Goal: Information Seeking & Learning: Learn about a topic

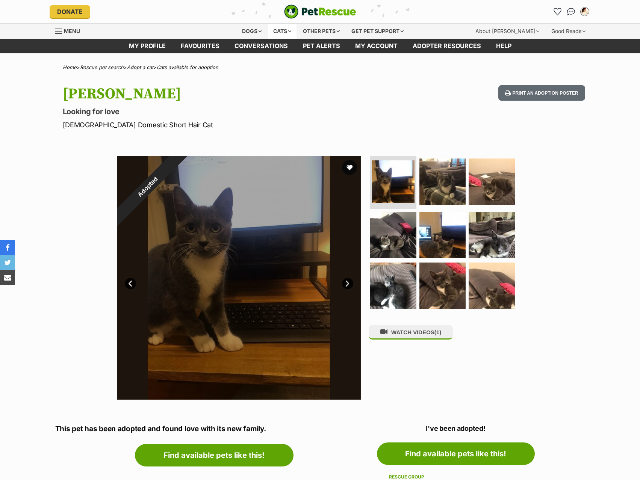
click at [276, 33] on div "Cats" at bounding box center [282, 31] width 29 height 15
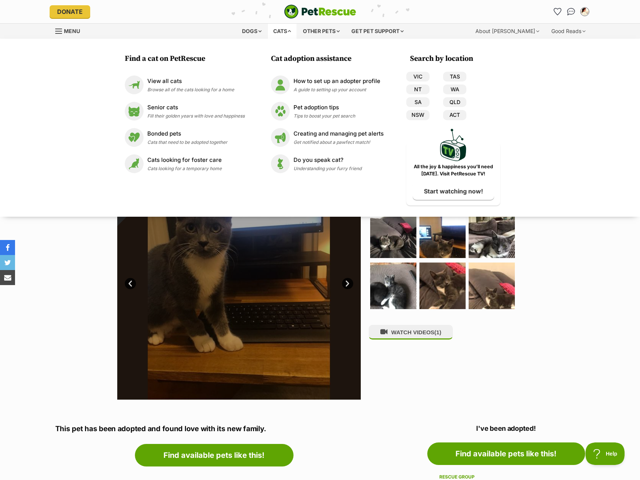
click at [408, 72] on div "VIC TAS NT WA SA QLD NSW ACT" at bounding box center [436, 97] width 60 height 51
click at [82, 34] on link "Menu" at bounding box center [70, 31] width 30 height 14
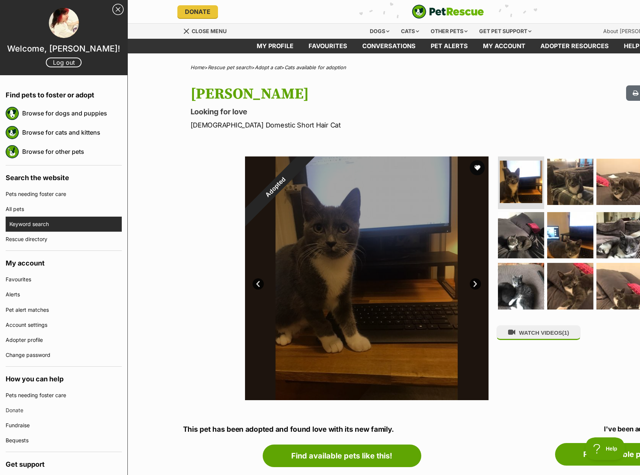
click at [47, 221] on link "Keyword search" at bounding box center [65, 223] width 112 height 15
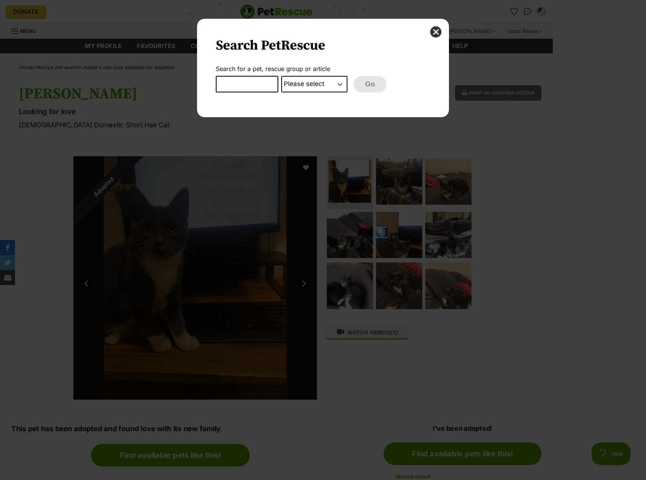
click at [259, 81] on input "Dialog Window - Close (Press escape to close)" at bounding box center [247, 84] width 62 height 17
type input "cordelia"
click at [315, 83] on select "Please select PetRescue ID Pet name Group Article" at bounding box center [314, 84] width 66 height 17
select select "pet_name"
click at [281, 76] on select "Please select PetRescue ID Pet name Group Article" at bounding box center [314, 84] width 66 height 17
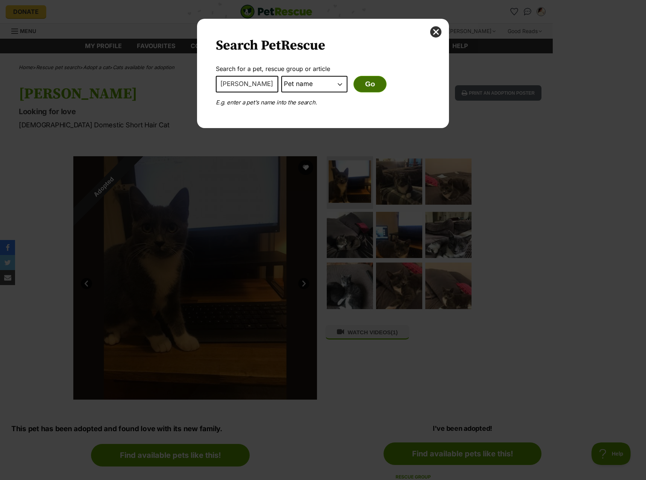
click at [370, 88] on button "Go" at bounding box center [369, 84] width 33 height 17
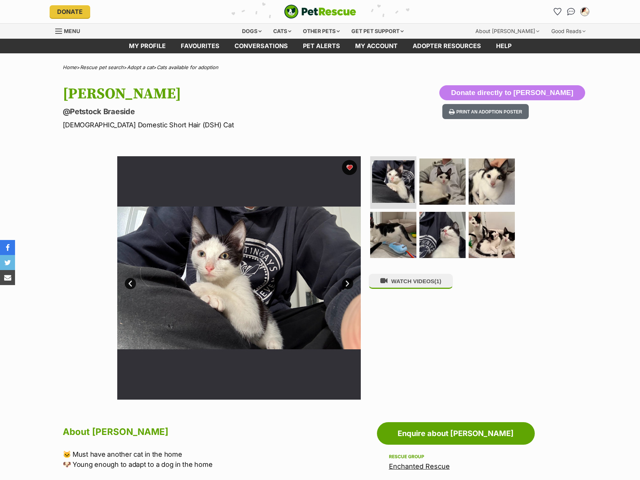
click at [475, 201] on img at bounding box center [492, 182] width 46 height 46
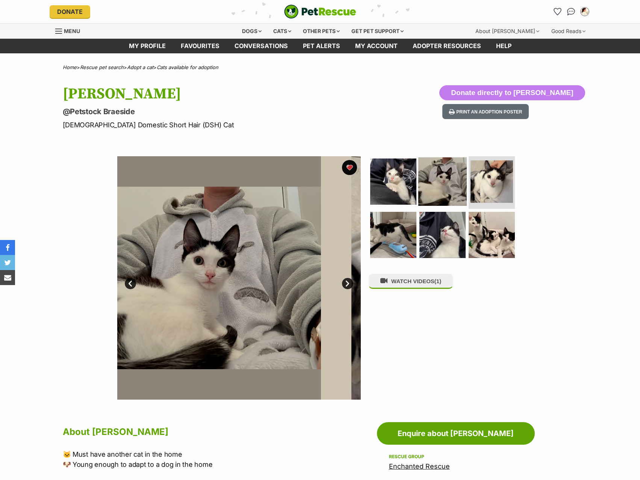
click at [447, 188] on img at bounding box center [442, 181] width 48 height 48
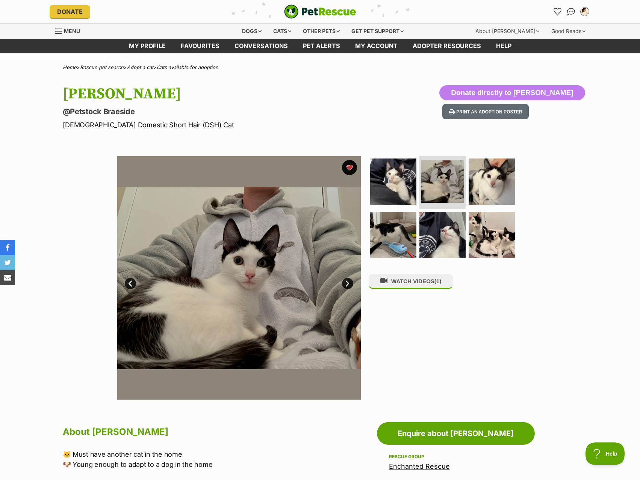
click at [350, 285] on link "Next" at bounding box center [347, 283] width 11 height 11
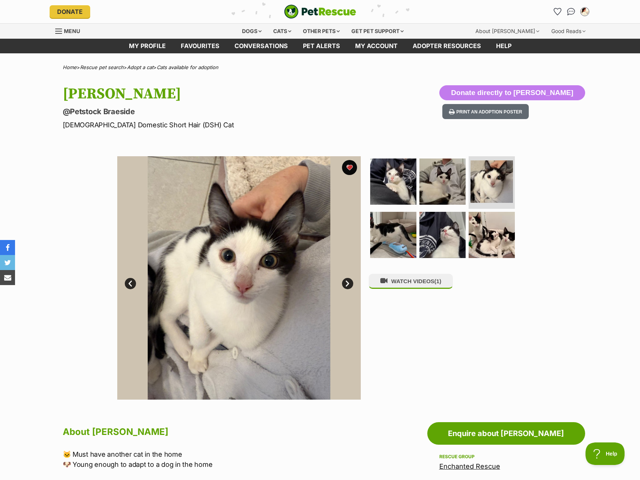
click at [350, 285] on link "Next" at bounding box center [347, 283] width 11 height 11
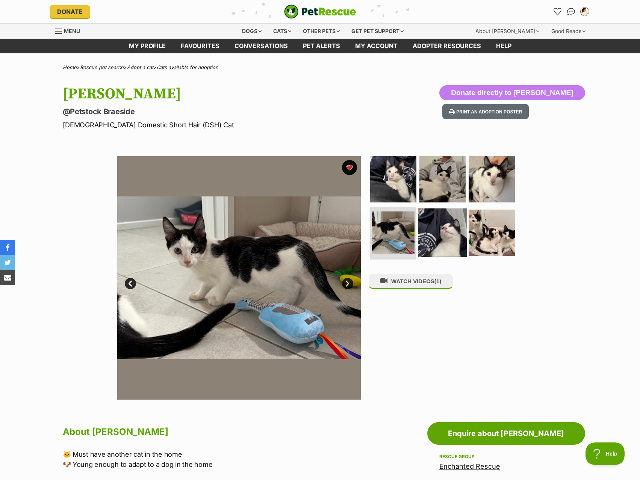
click at [425, 234] on img at bounding box center [442, 232] width 48 height 48
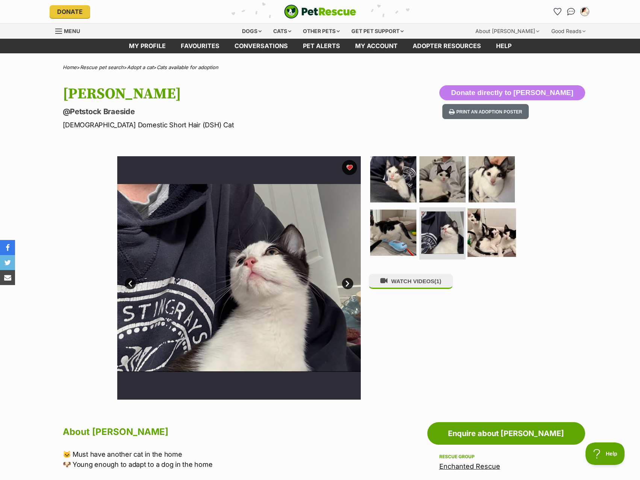
click at [492, 244] on img at bounding box center [492, 232] width 48 height 48
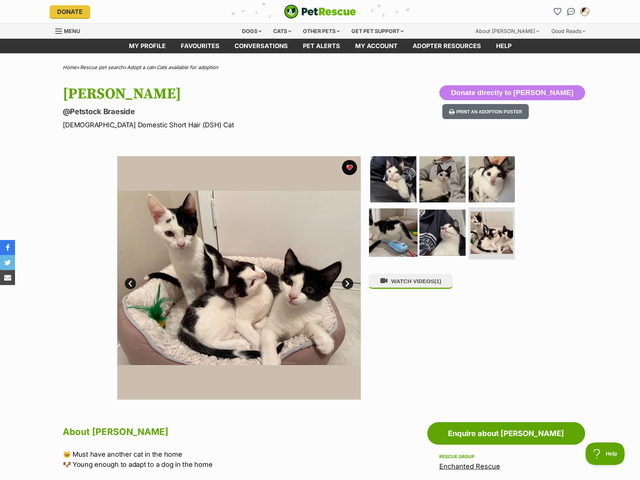
click at [408, 228] on img at bounding box center [393, 232] width 48 height 48
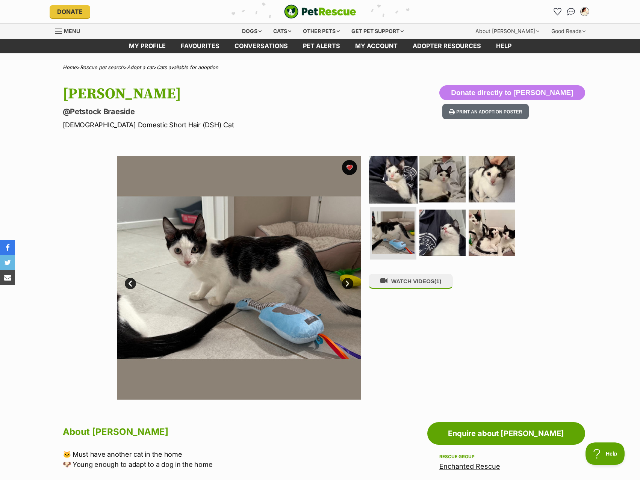
click at [409, 176] on img at bounding box center [393, 179] width 48 height 48
